Goal: Find specific page/section: Find specific page/section

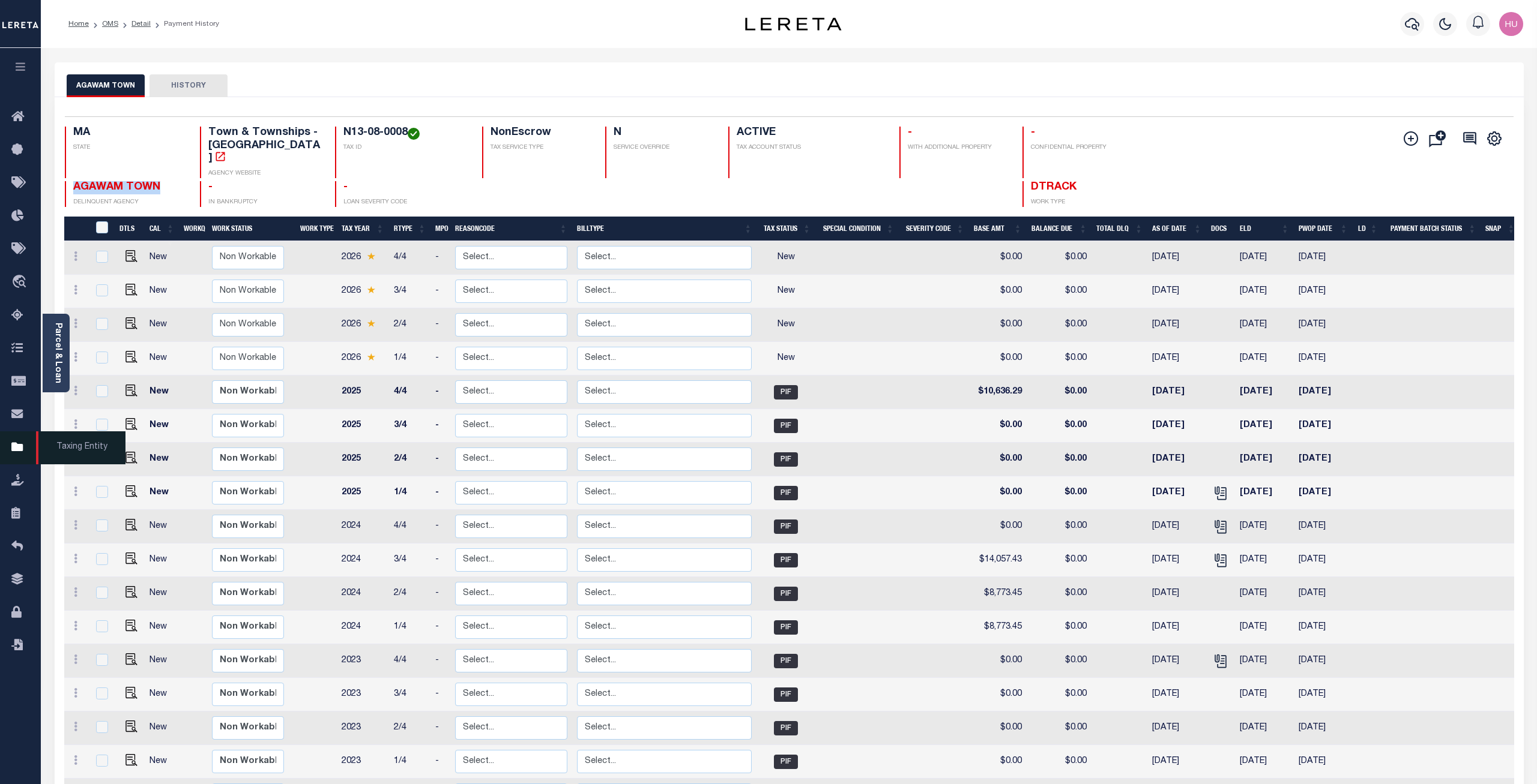
click at [20, 454] on icon at bounding box center [21, 448] width 20 height 15
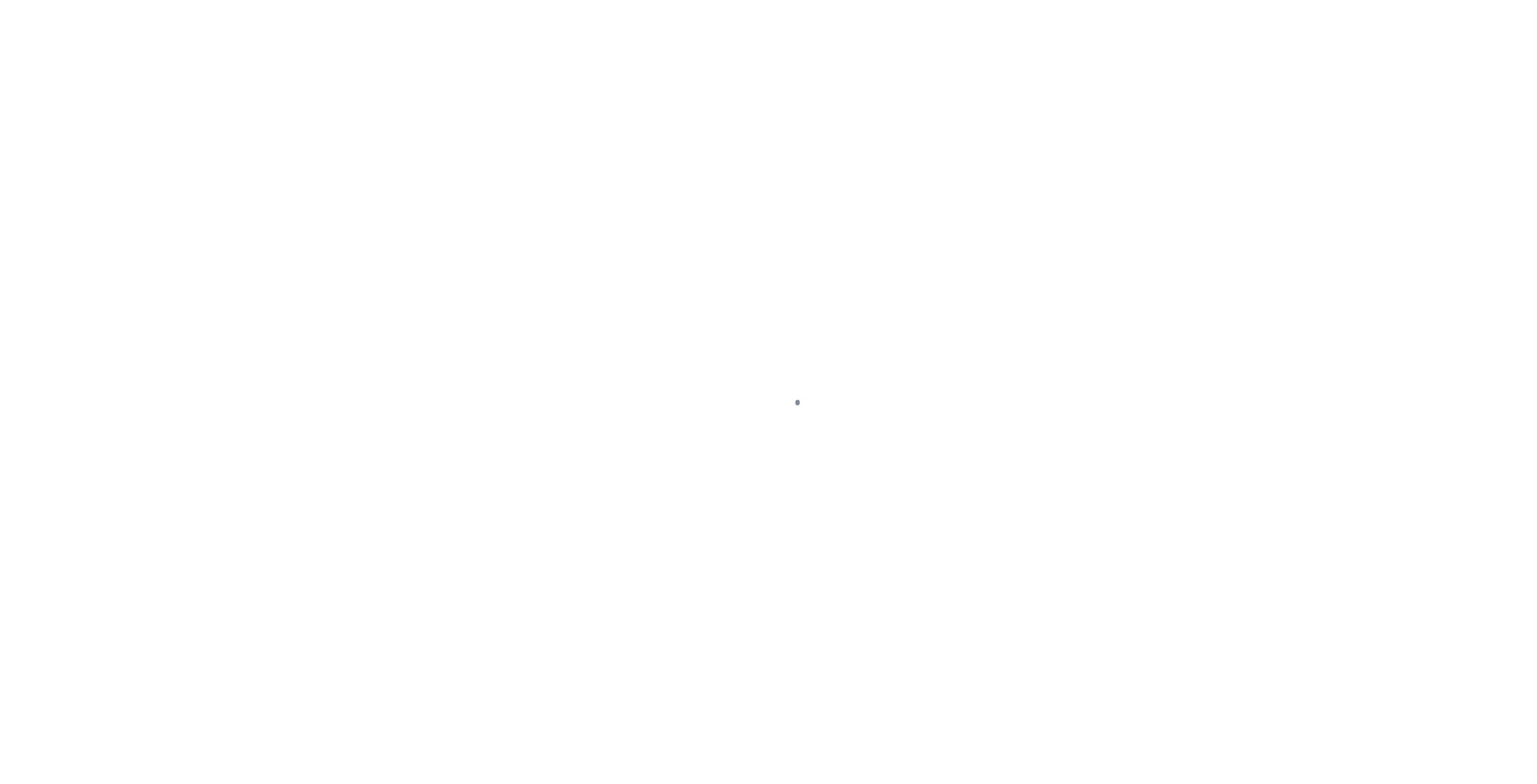
select select
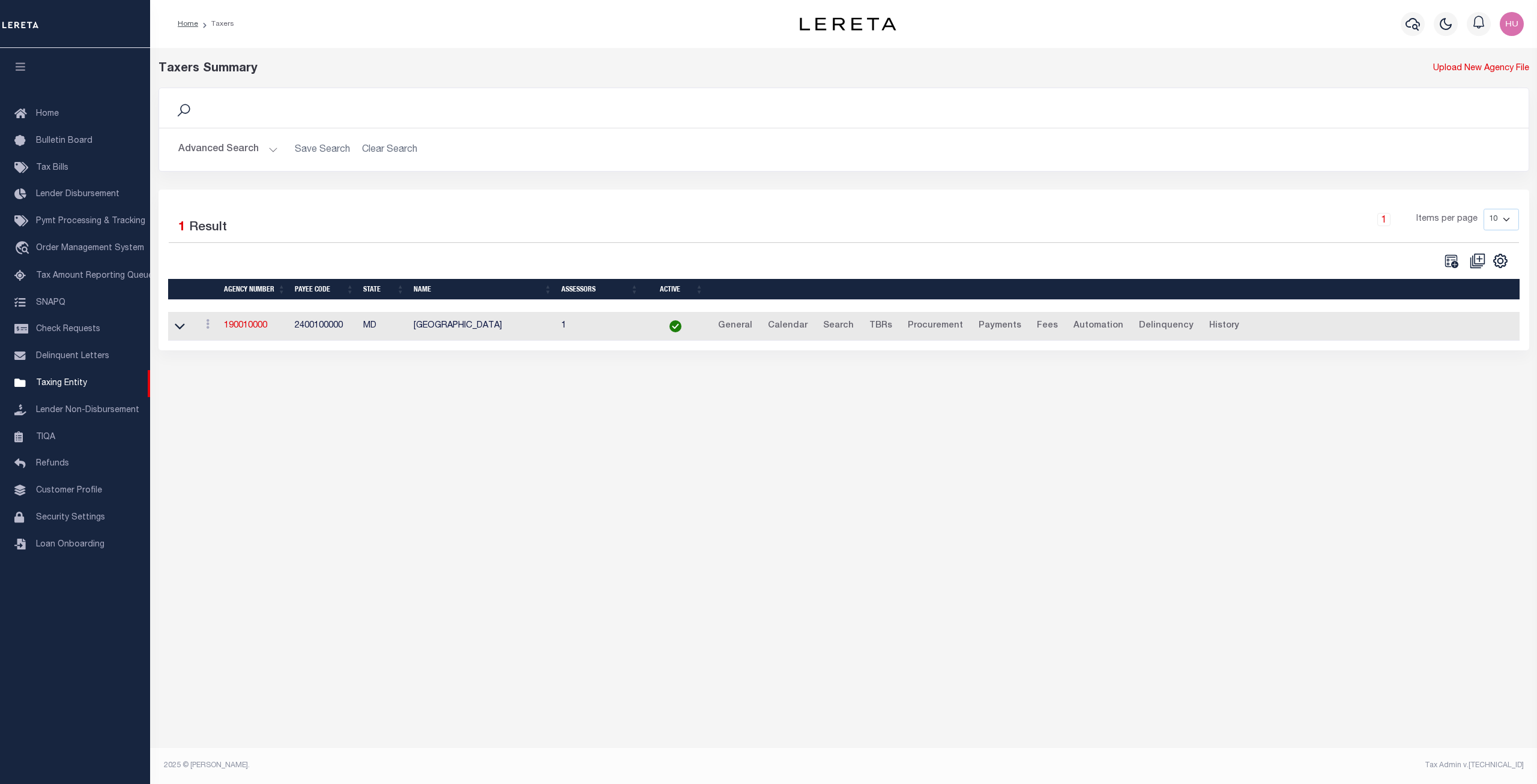
click at [225, 143] on button "Advanced Search" at bounding box center [228, 149] width 99 height 23
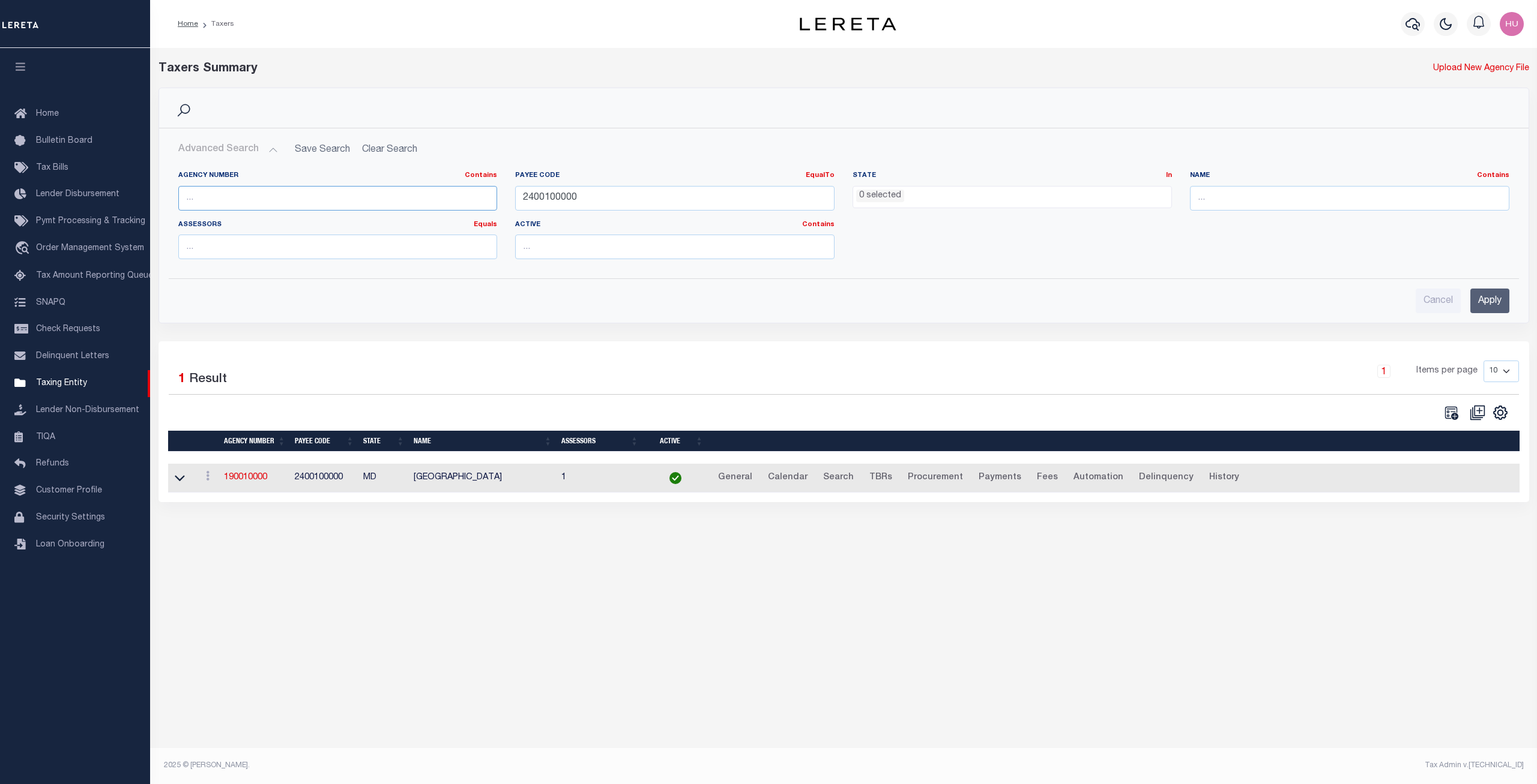
drag, startPoint x: 233, startPoint y: 201, endPoint x: 253, endPoint y: 201, distance: 20.0
click at [233, 201] on input "text" at bounding box center [338, 199] width 320 height 25
paste input "190010000"
type input "190010000"
click at [550, 201] on input "2400100000" at bounding box center [675, 199] width 320 height 25
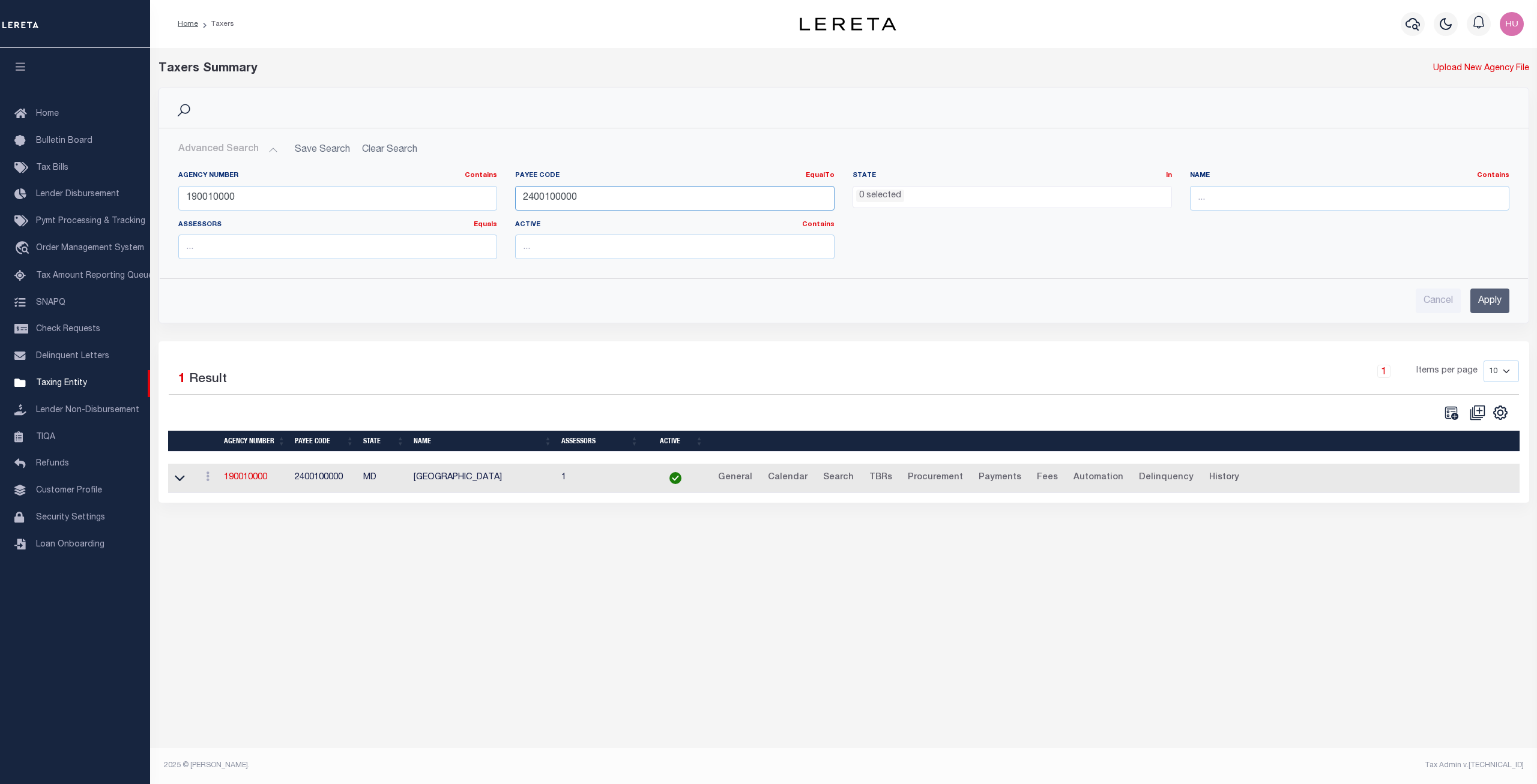
click at [550, 201] on input "2400100000" at bounding box center [675, 199] width 320 height 25
click at [1479, 301] on input "Apply" at bounding box center [1490, 301] width 39 height 25
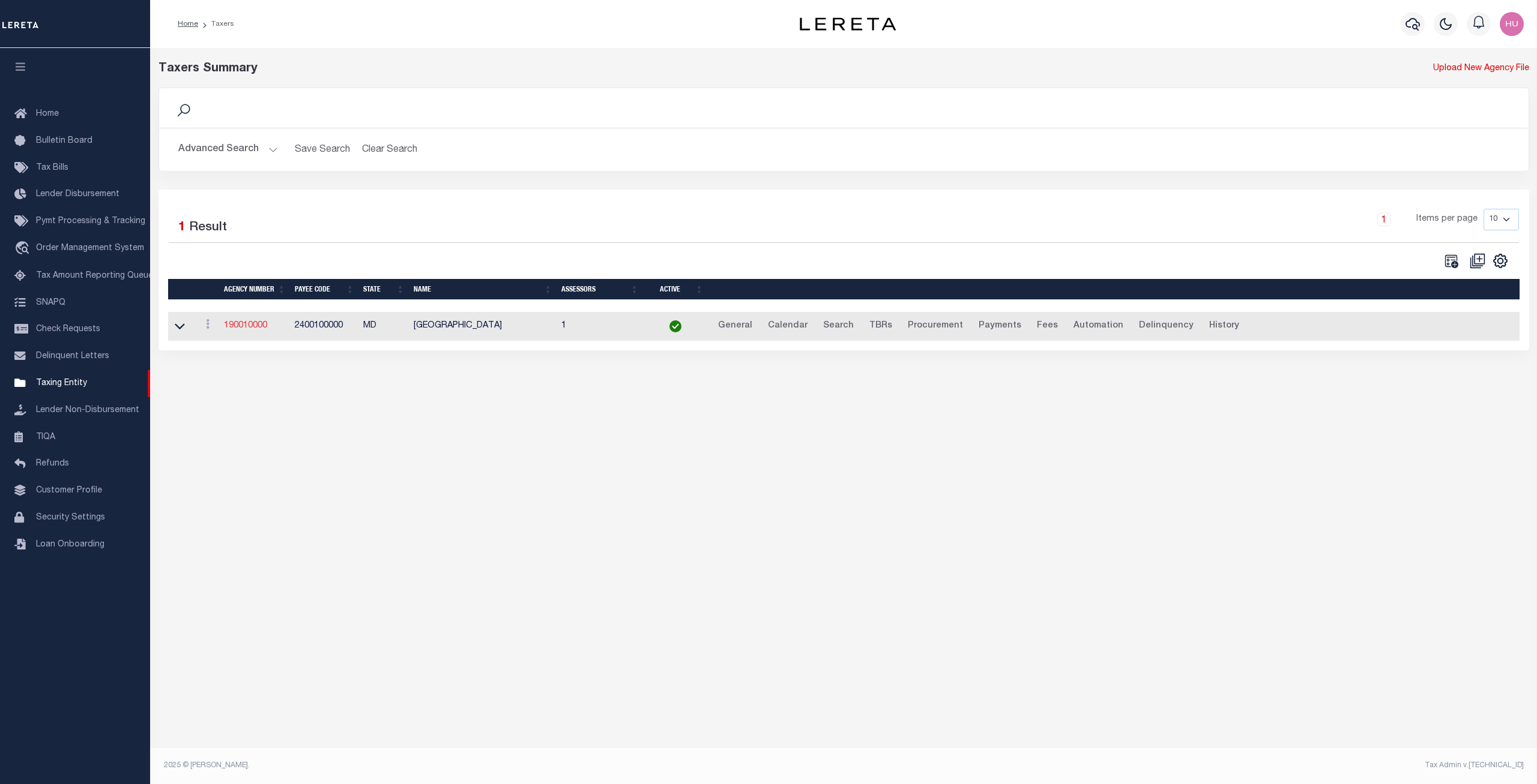
click at [251, 325] on link "190010000" at bounding box center [246, 326] width 44 height 9
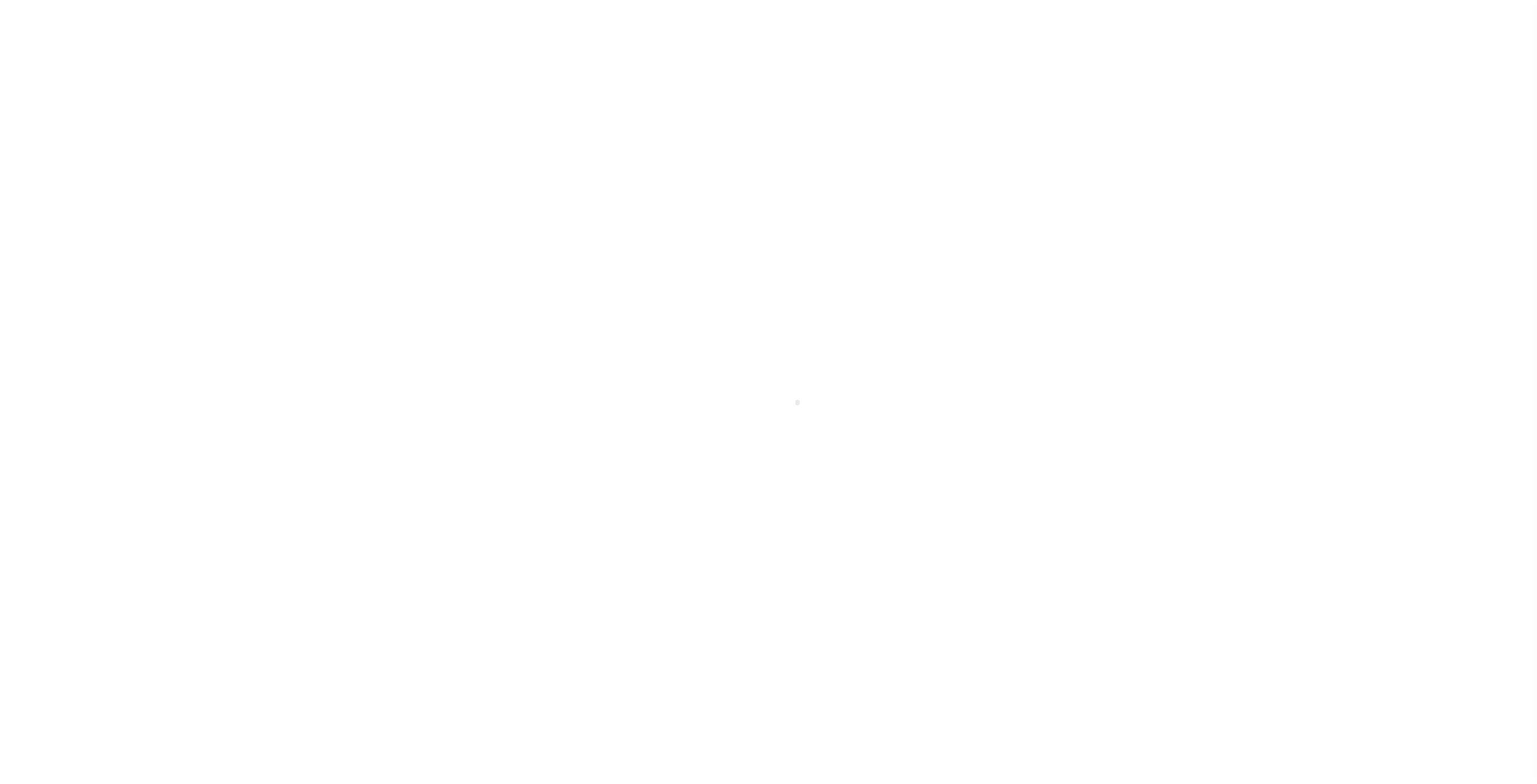
select select
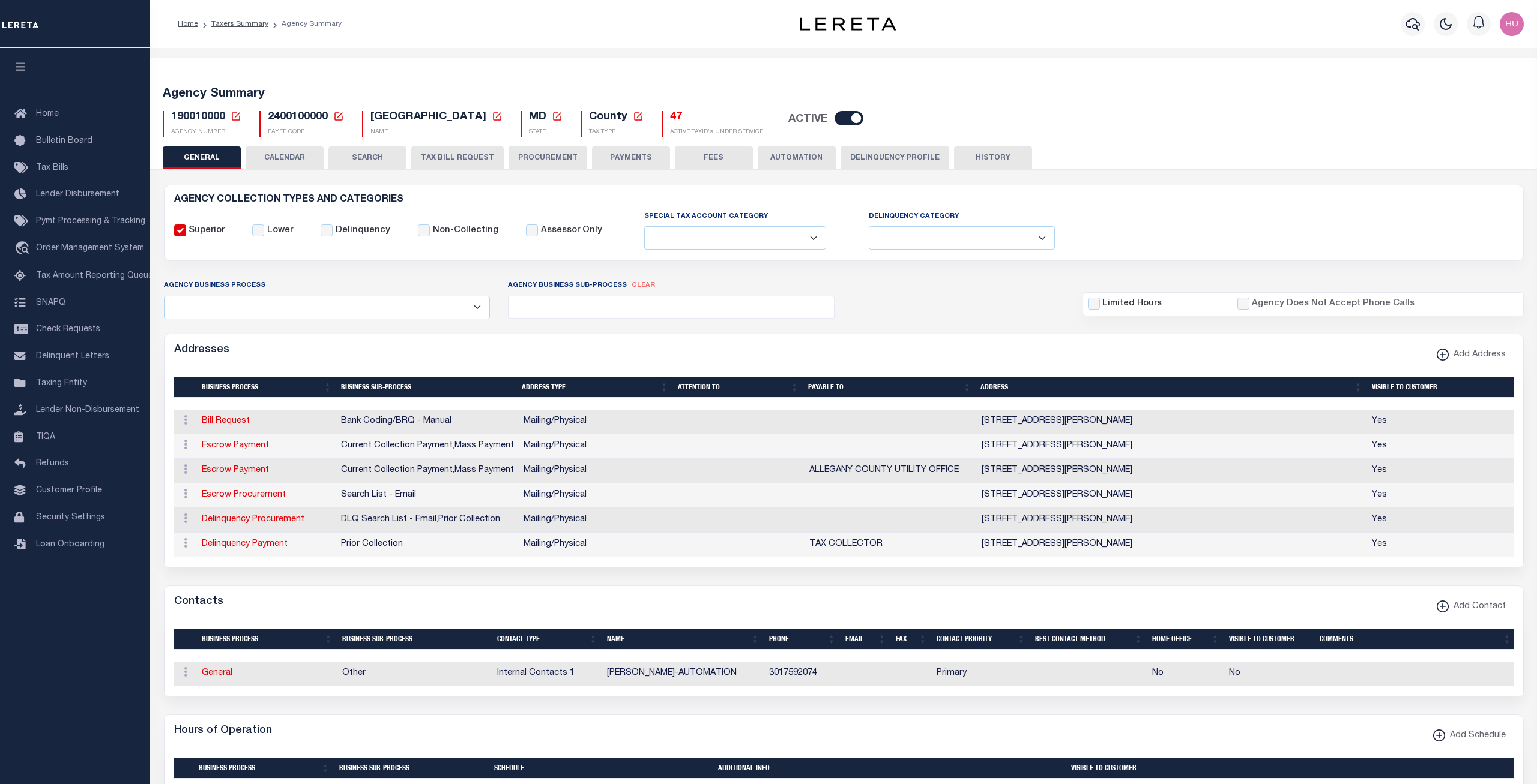
click at [670, 122] on h5 "47" at bounding box center [716, 117] width 93 height 13
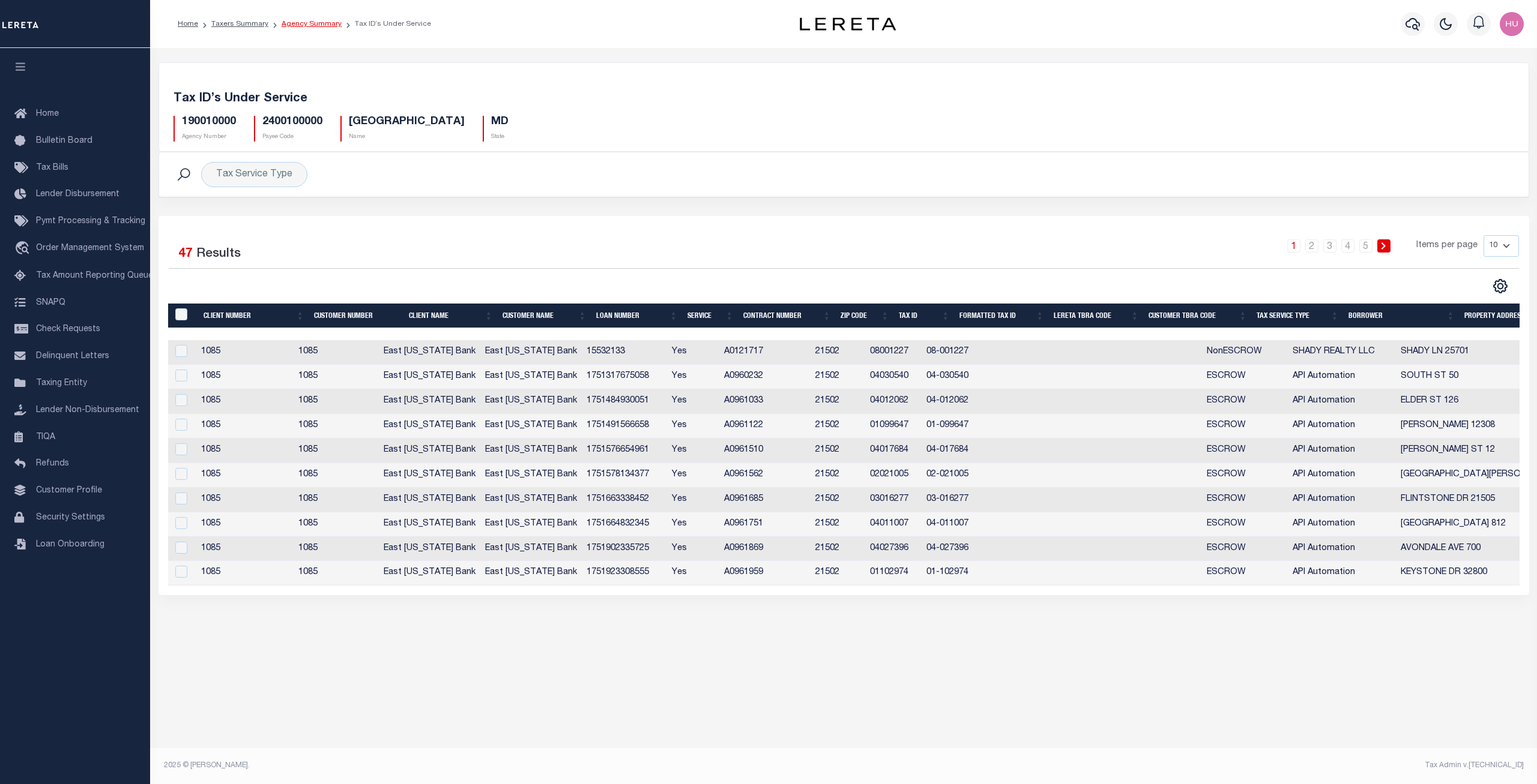
click at [295, 25] on link "Agency Summary" at bounding box center [311, 24] width 60 height 7
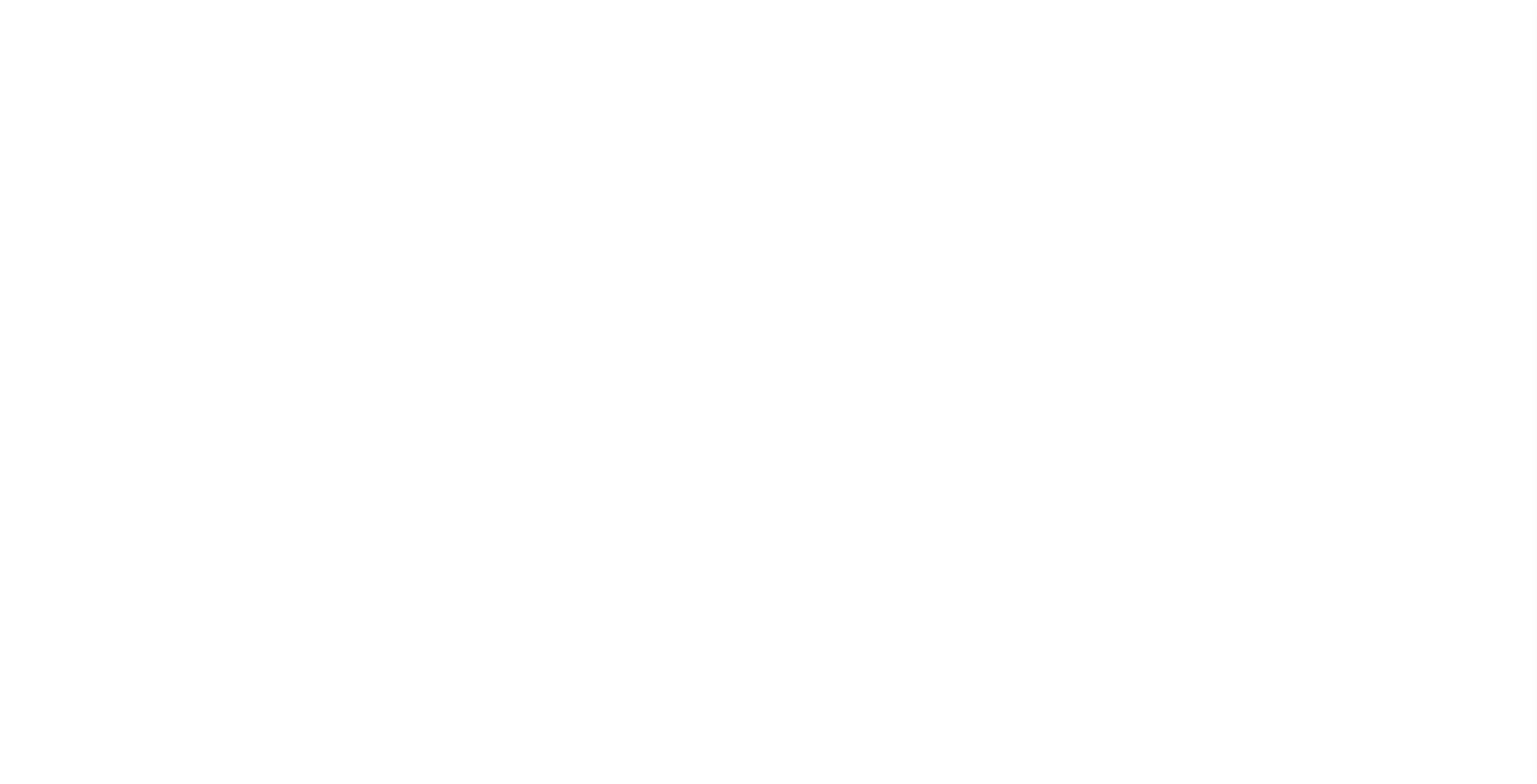
select select
